Goal: Information Seeking & Learning: Learn about a topic

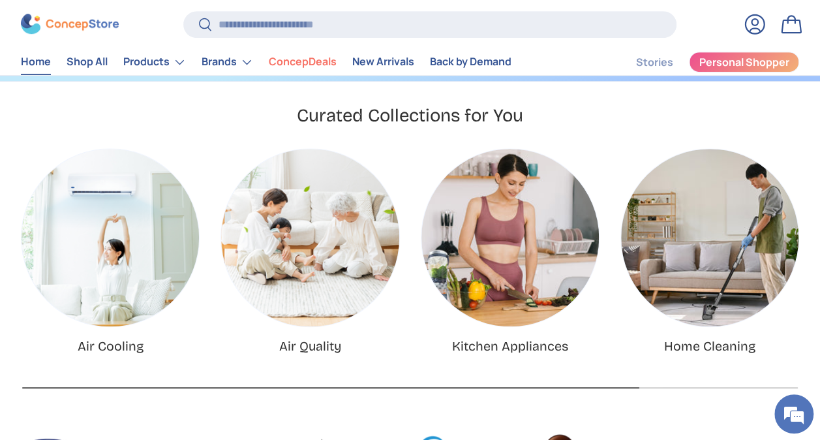
scroll to position [326, 0]
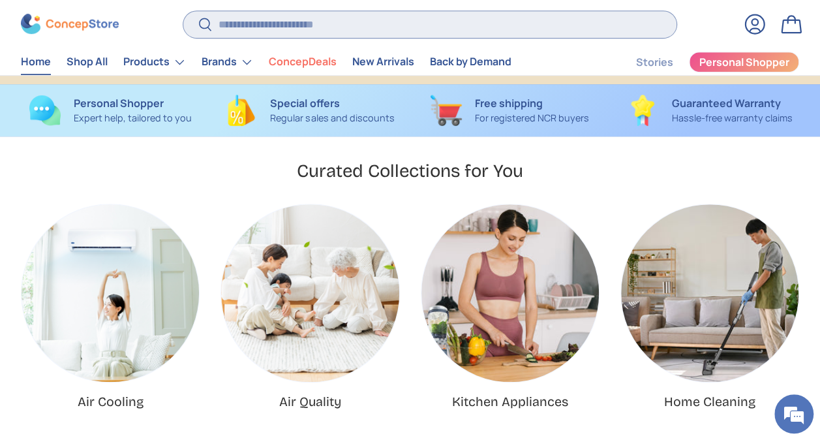
click at [282, 27] on input "Search" at bounding box center [429, 24] width 493 height 27
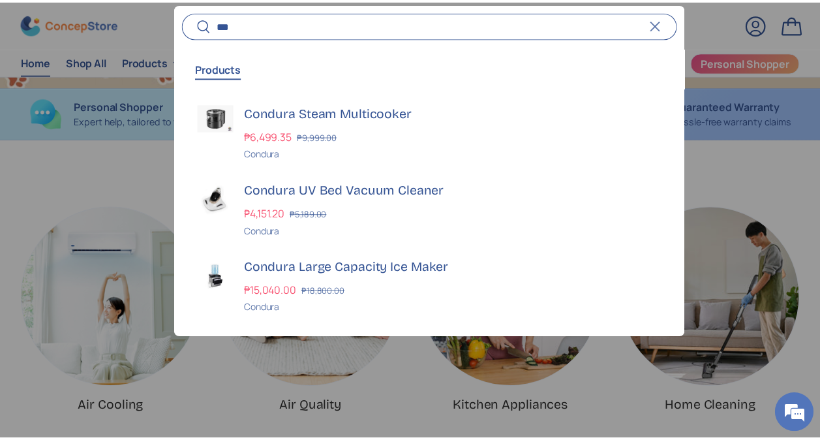
scroll to position [3319, 5204]
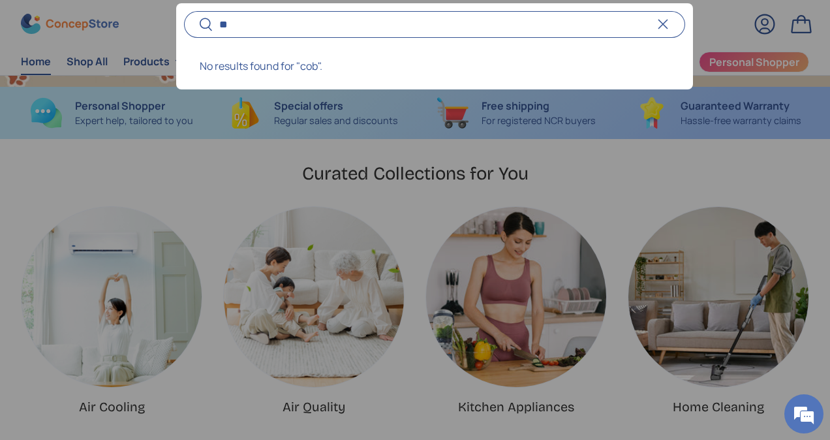
type input "*"
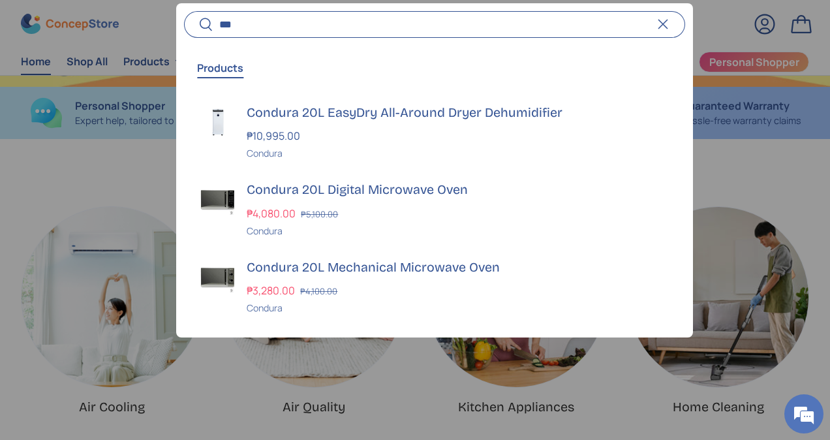
scroll to position [0, 2490]
type input "***"
click at [393, 137] on div "₱10,995.00" at bounding box center [458, 136] width 422 height 16
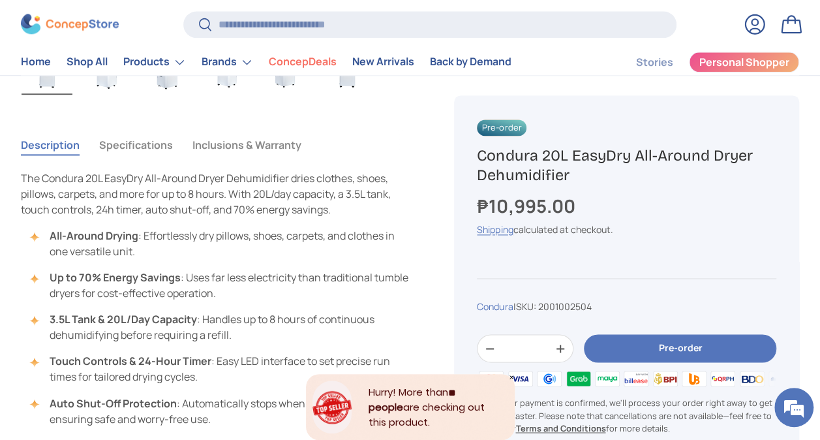
scroll to position [783, 0]
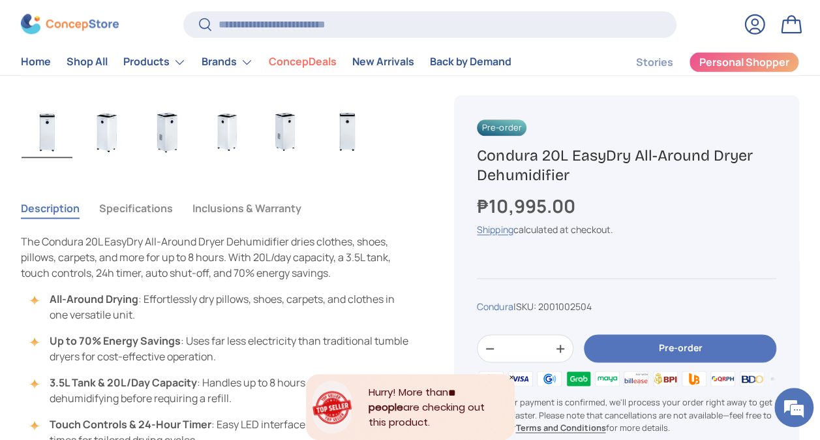
click at [166, 207] on button "Specifications" at bounding box center [136, 208] width 74 height 30
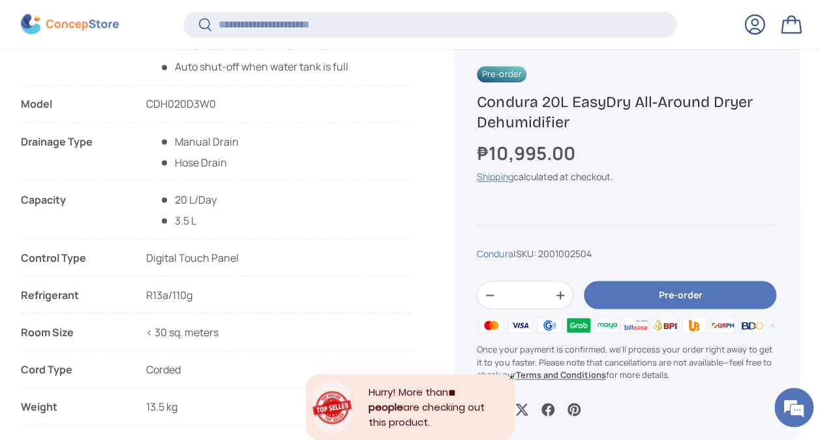
scroll to position [1172, 0]
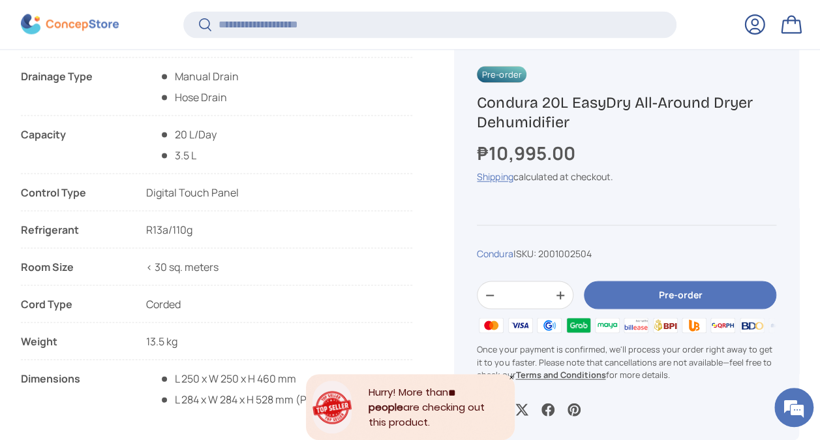
copy li "< 30 sq. meters"
drag, startPoint x: 230, startPoint y: 258, endPoint x: 219, endPoint y: 270, distance: 16.2
click at [219, 270] on li "Room Size < 30 sq. meters" at bounding box center [217, 266] width 392 height 16
copy li "< 30 sq. meters"
drag, startPoint x: 232, startPoint y: 268, endPoint x: 351, endPoint y: 156, distance: 163.9
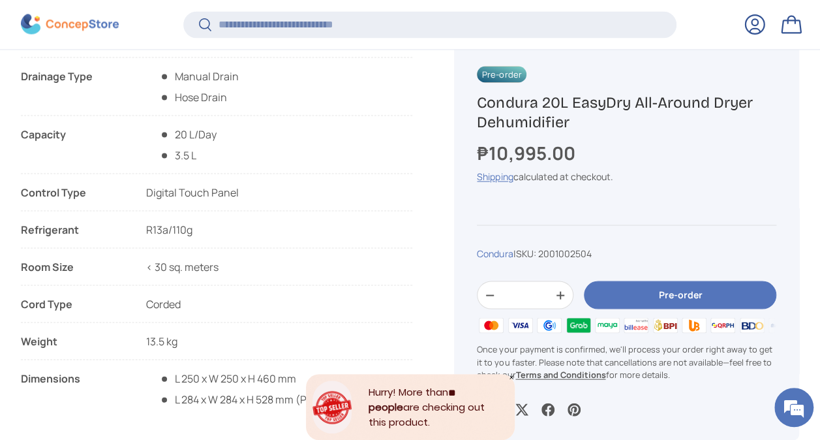
click at [219, 268] on li "Room Size < 30 sq. meters" at bounding box center [217, 266] width 392 height 16
copy h1 "Condura 20L EasyDry All-Around Dryer Dehumidifier"
drag, startPoint x: 572, startPoint y: 123, endPoint x: 476, endPoint y: 102, distance: 97.5
click at [477, 102] on h1 "Condura 20L EasyDry All-Around Dryer Dehumidifier" at bounding box center [627, 112] width 300 height 40
